Goal: Task Accomplishment & Management: Complete application form

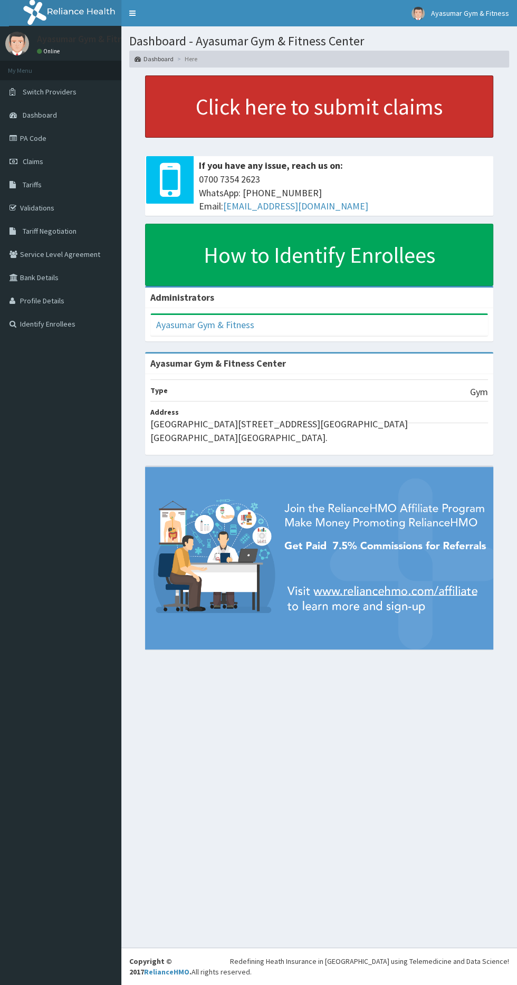
click at [338, 113] on link "Click here to submit claims" at bounding box center [319, 106] width 348 height 62
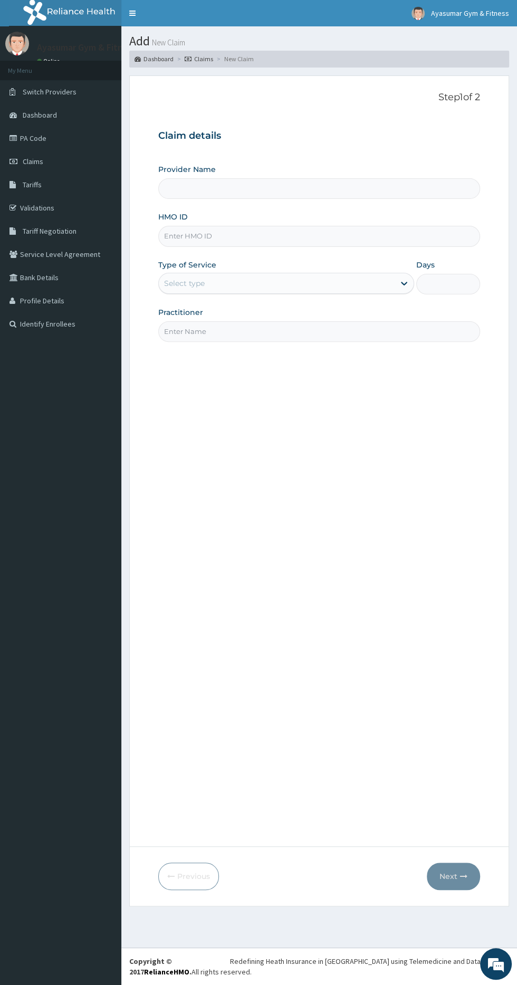
click at [327, 236] on input "HMO ID" at bounding box center [319, 236] width 322 height 21
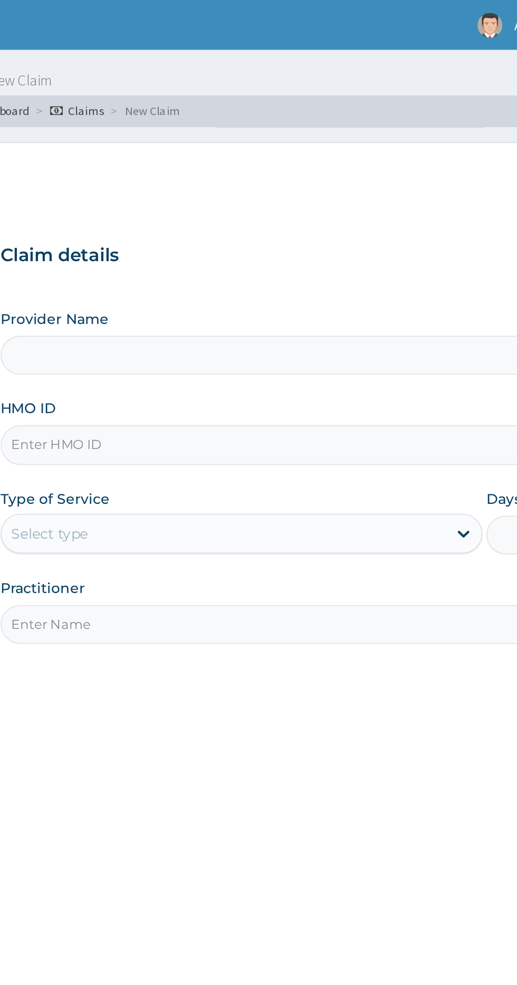
type input "Ayasumar Gym & Fitness Center"
type input "1"
type input "FAT/10073/A"
click at [283, 334] on input "Practitioner" at bounding box center [319, 331] width 322 height 21
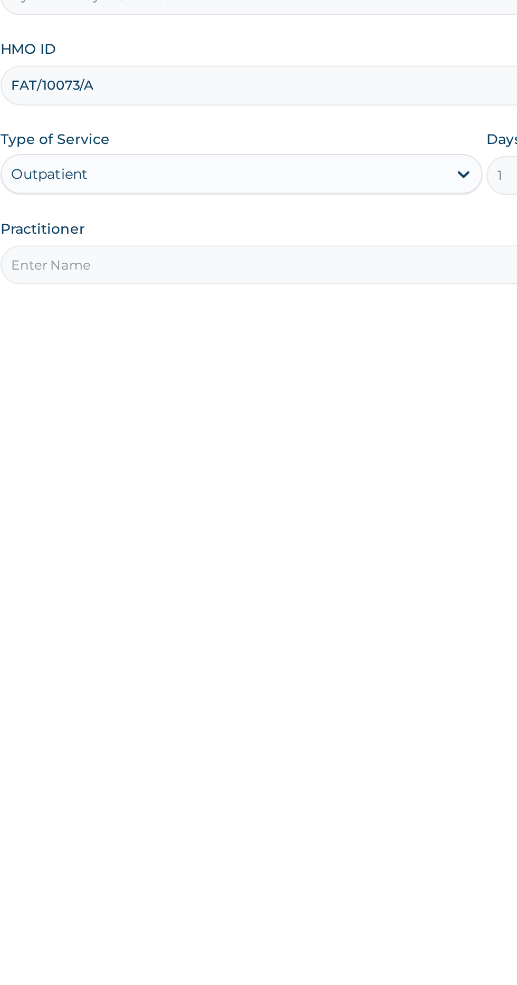
type input "COACH BEAM"
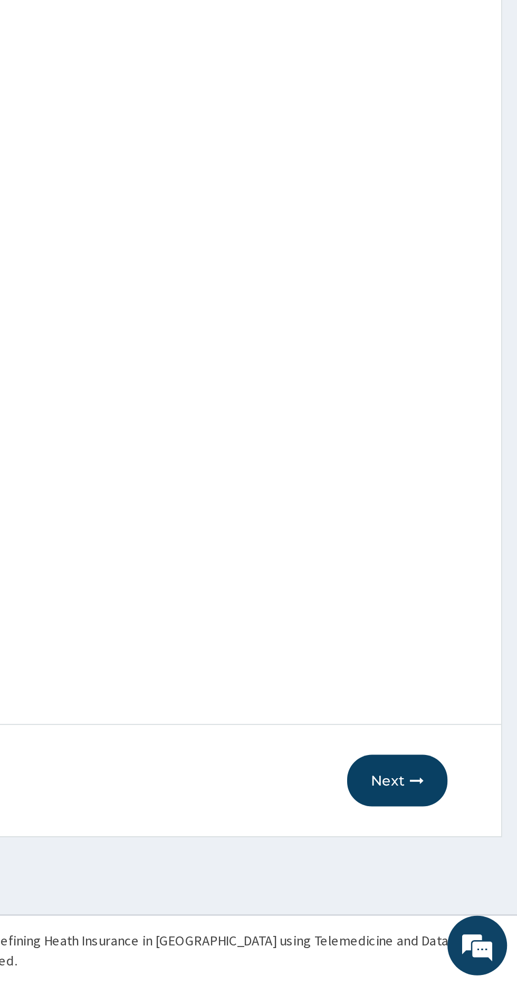
click at [460, 873] on icon "button" at bounding box center [463, 875] width 7 height 7
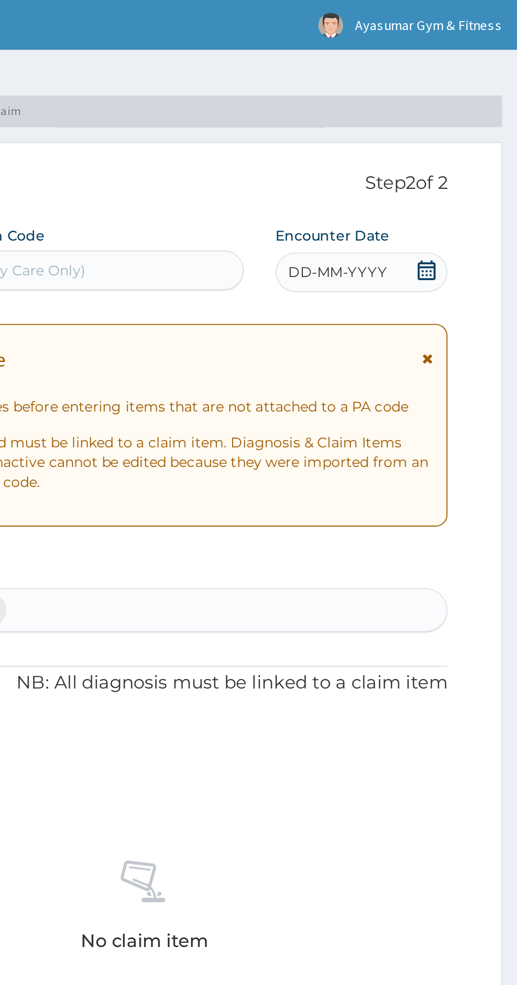
click at [464, 151] on div "DD-MM-YYYY" at bounding box center [434, 144] width 91 height 21
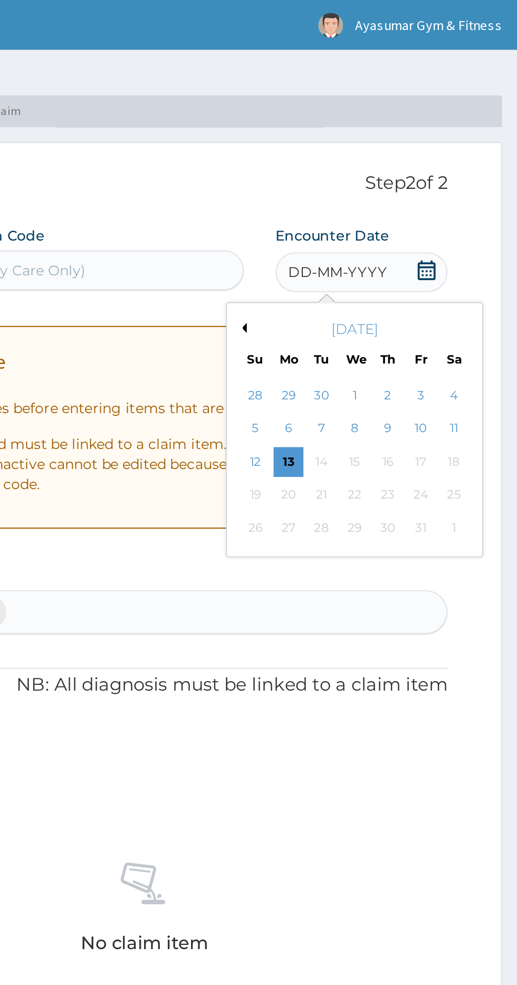
click at [395, 245] on div "13" at bounding box center [396, 245] width 16 height 16
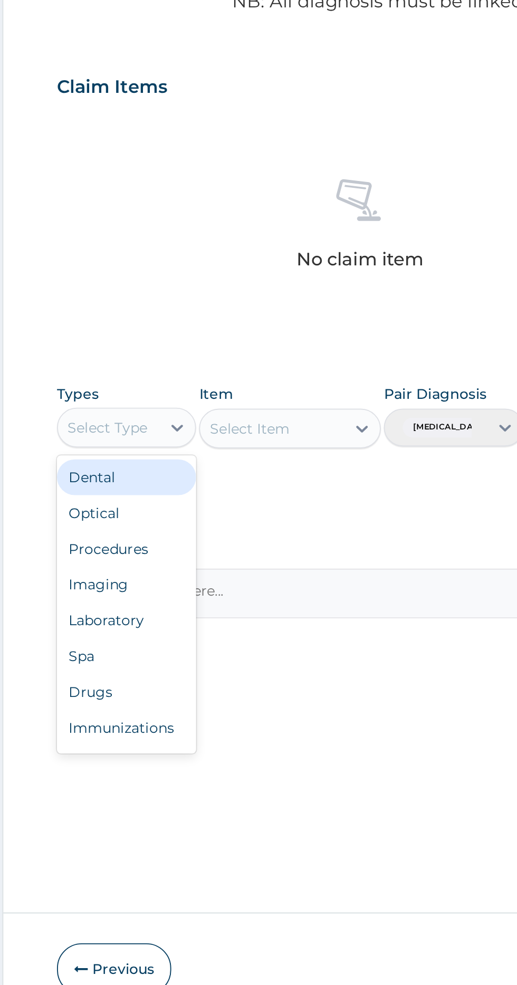
scroll to position [35, 0]
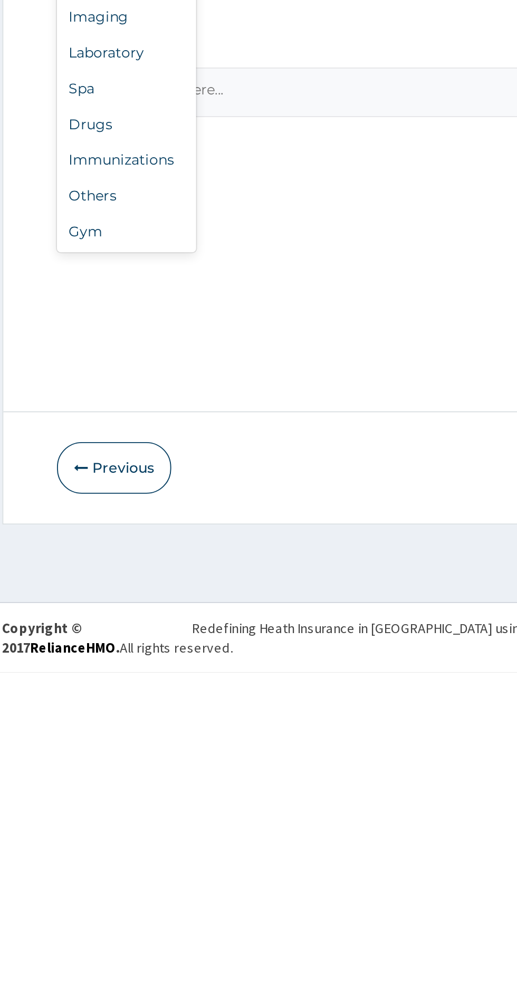
click at [204, 746] on div "Gym" at bounding box center [195, 750] width 74 height 19
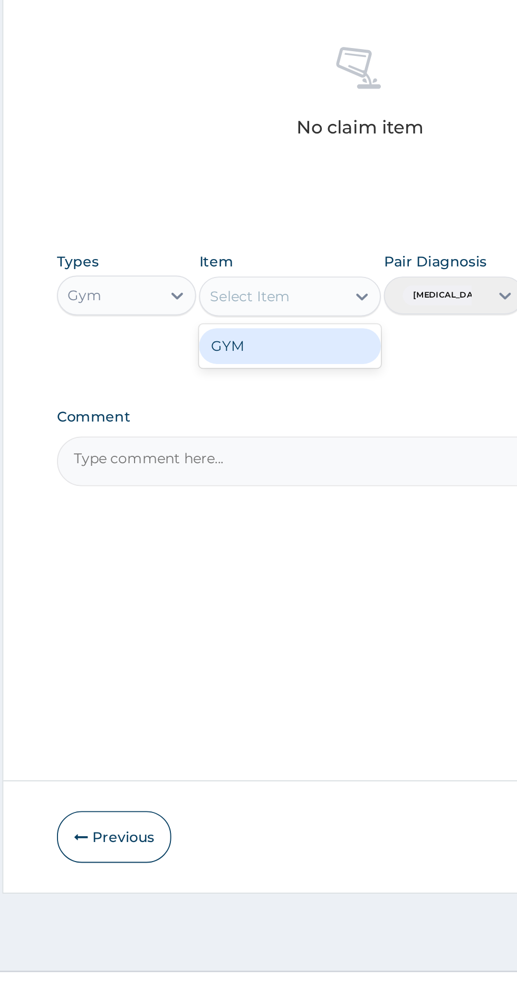
click at [282, 615] on div "GYM" at bounding box center [282, 615] width 97 height 19
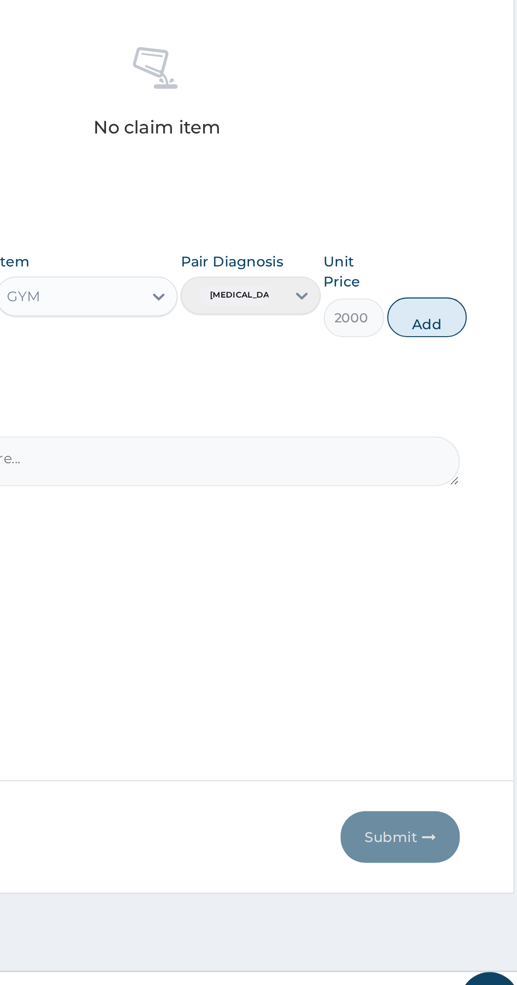
click at [484, 599] on button "Add" at bounding box center [462, 600] width 42 height 21
type input "0"
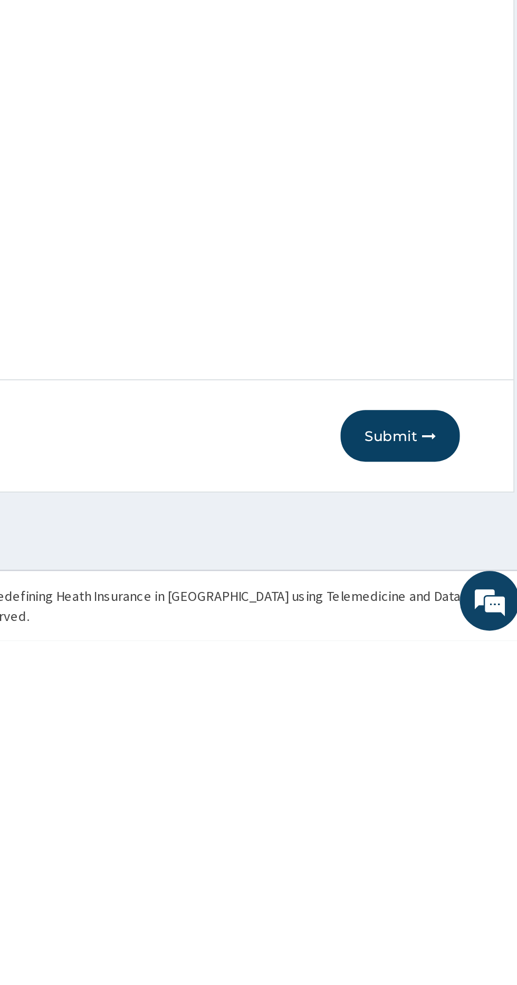
click at [452, 871] on button "Submit" at bounding box center [448, 875] width 63 height 27
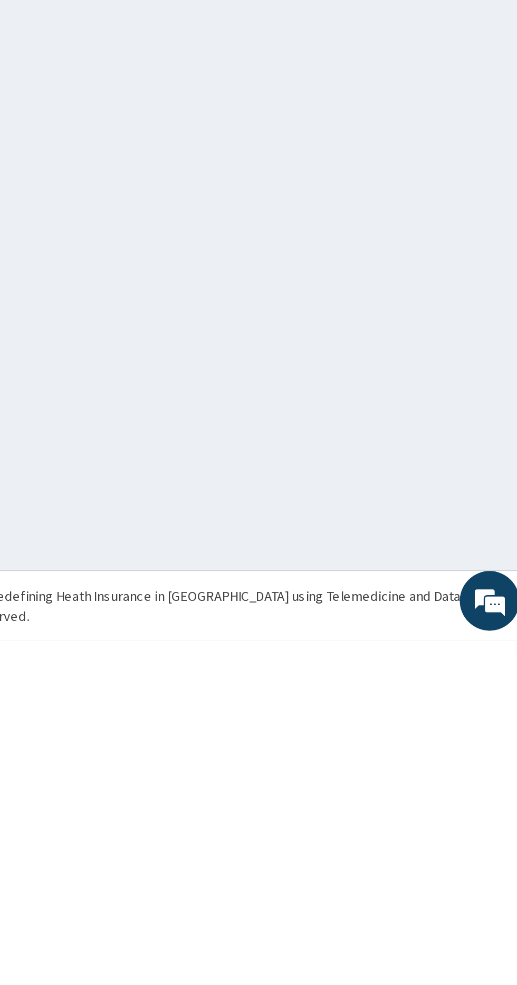
scroll to position [0, 0]
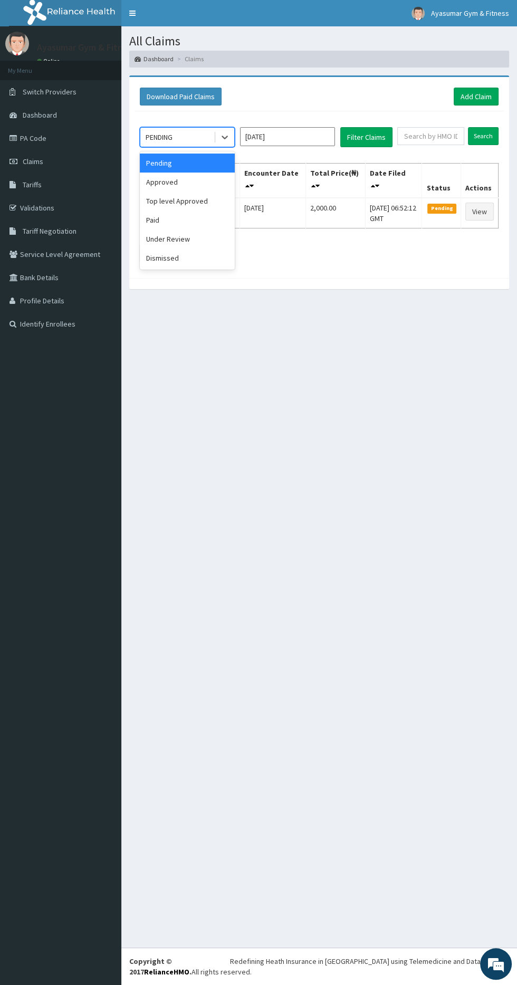
click at [203, 172] on div "Approved" at bounding box center [187, 181] width 95 height 19
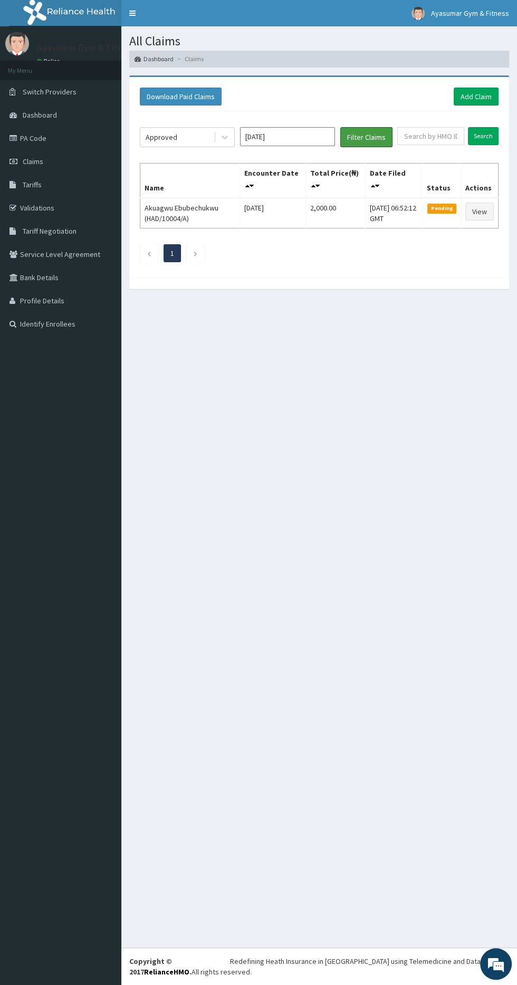
click at [365, 132] on button "Filter Claims" at bounding box center [366, 137] width 52 height 20
